Goal: Check status

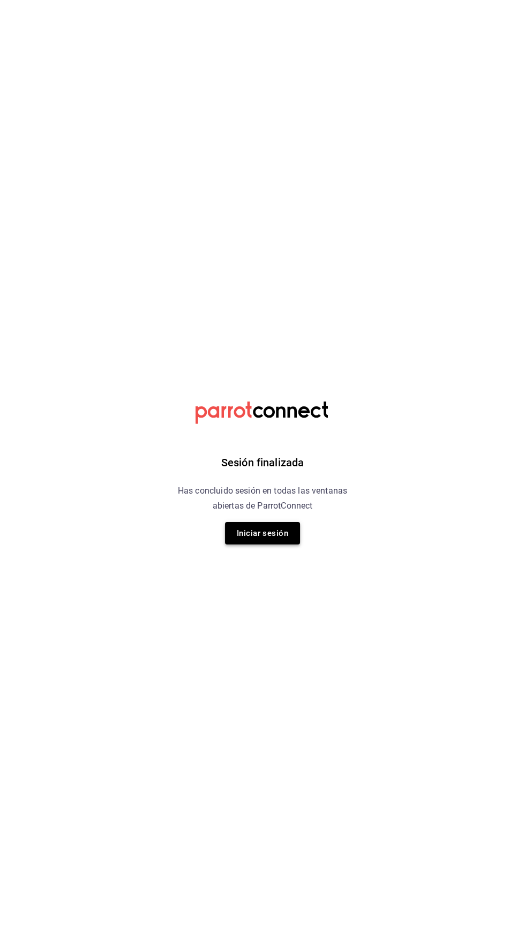
click at [274, 536] on button "Iniciar sesión" at bounding box center [262, 533] width 75 height 22
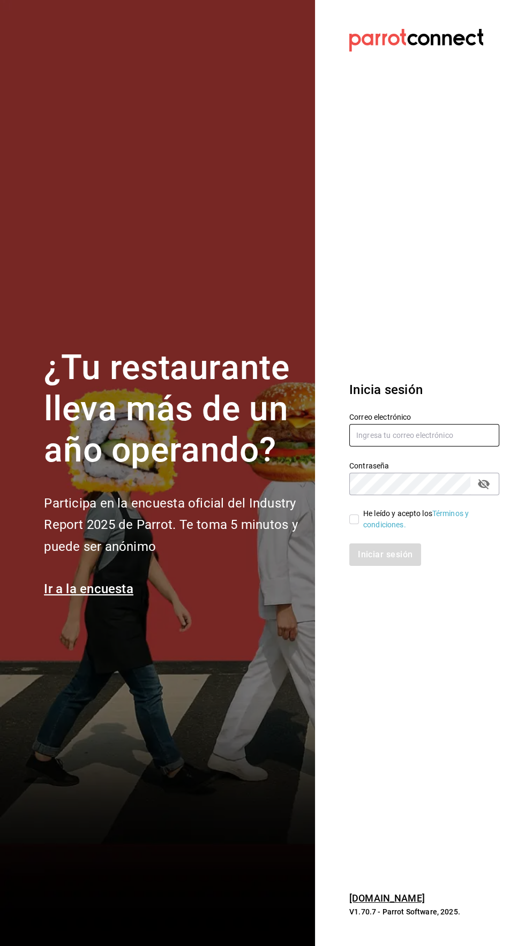
click at [404, 446] on input "text" at bounding box center [424, 435] width 150 height 22
type input "[EMAIL_ADDRESS][DOMAIN_NAME]"
click at [352, 524] on input "He leído y acepto los Términos y condiciones." at bounding box center [354, 519] width 10 height 10
checkbox input "true"
click at [392, 566] on button "Iniciar sesión" at bounding box center [385, 554] width 73 height 22
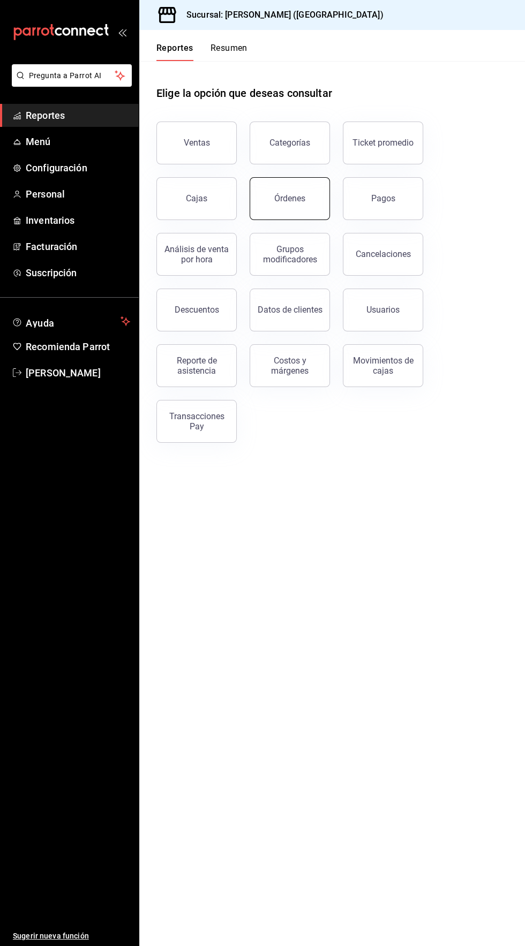
click at [292, 201] on div "Órdenes" at bounding box center [289, 198] width 31 height 10
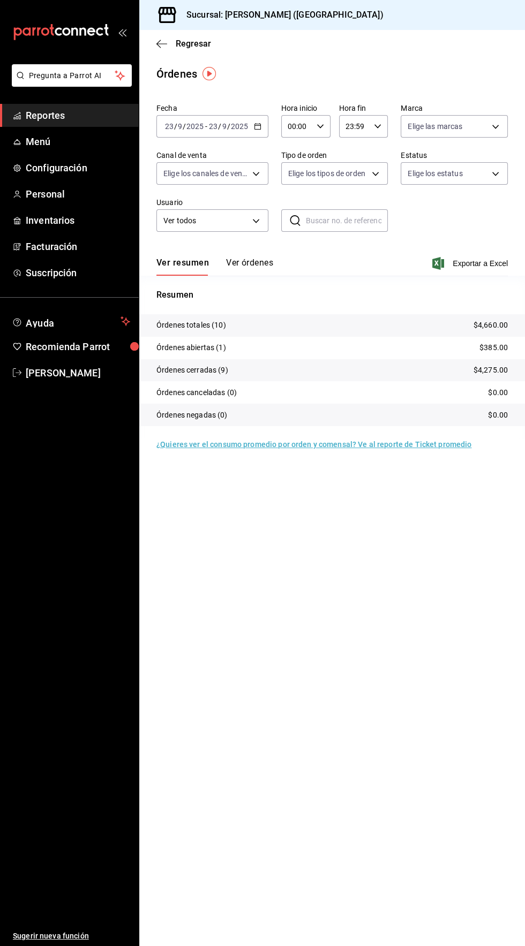
click at [318, 126] on icon "button" at bounding box center [319, 126] width 7 height 7
click at [292, 183] on span "04" at bounding box center [292, 181] width 7 height 9
type input "04:00"
click at [469, 51] on div at bounding box center [262, 473] width 525 height 946
